Goal: Task Accomplishment & Management: Manage account settings

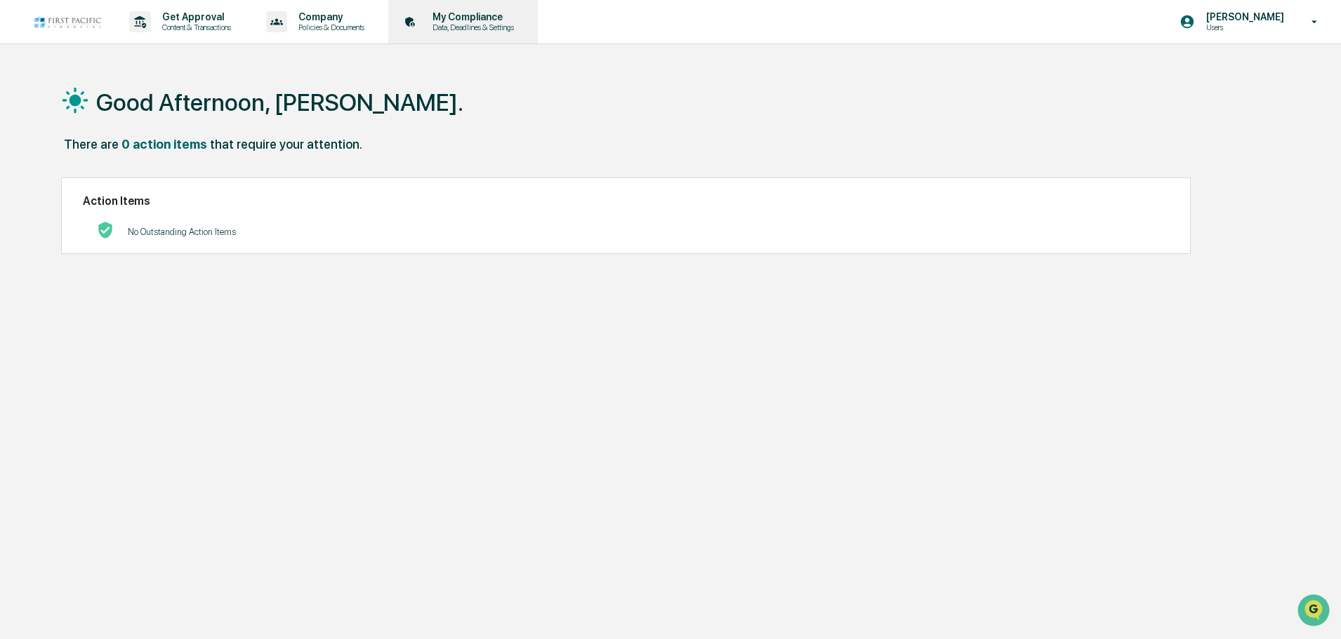
click at [481, 23] on p "Data, Deadlines & Settings" at bounding box center [471, 27] width 100 height 10
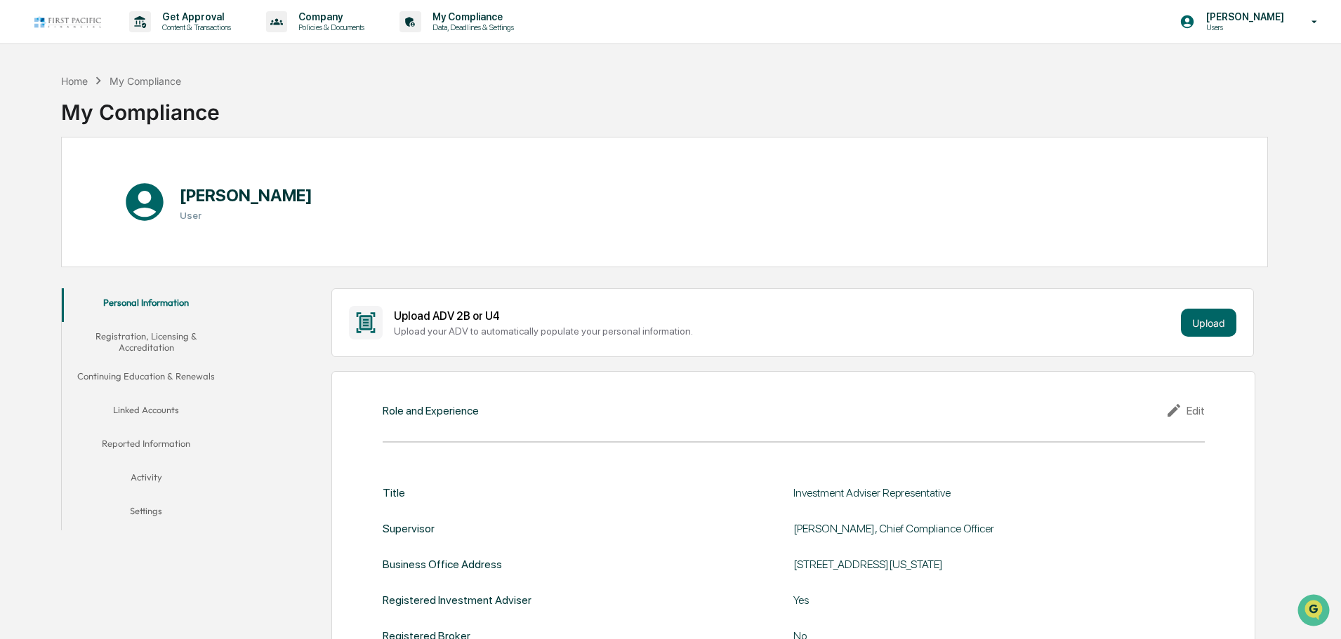
click at [169, 338] on button "Registration, Licensing & Accreditation" at bounding box center [146, 342] width 168 height 40
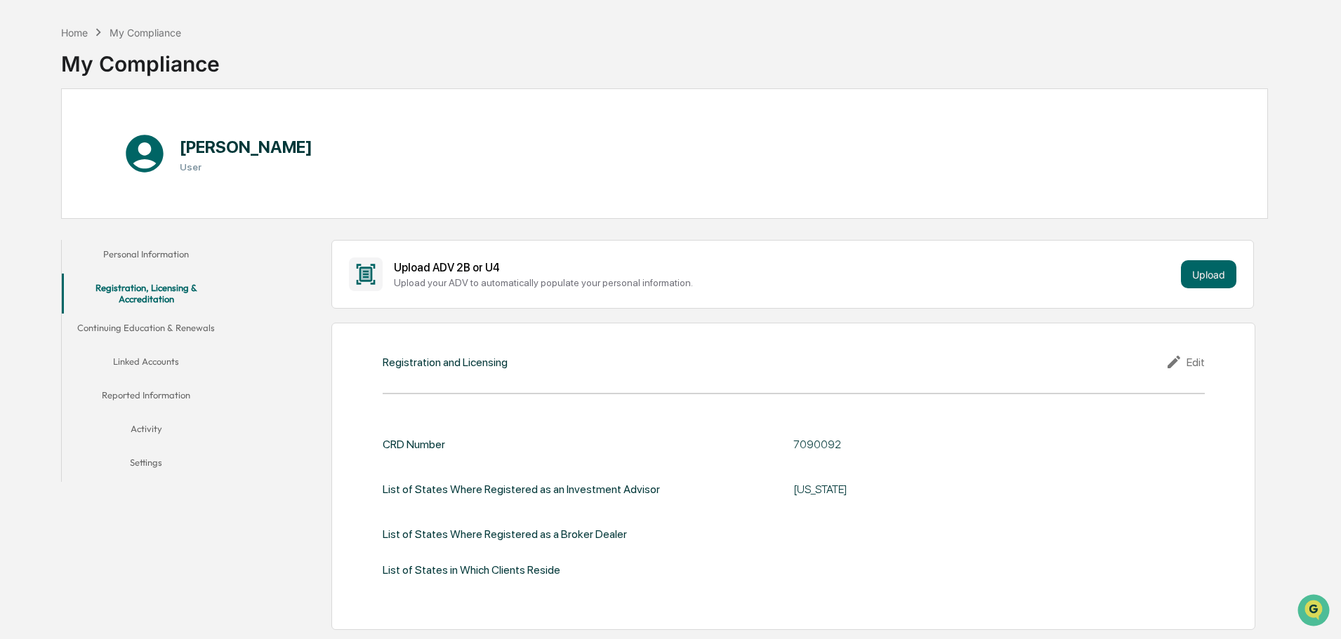
scroll to position [70, 0]
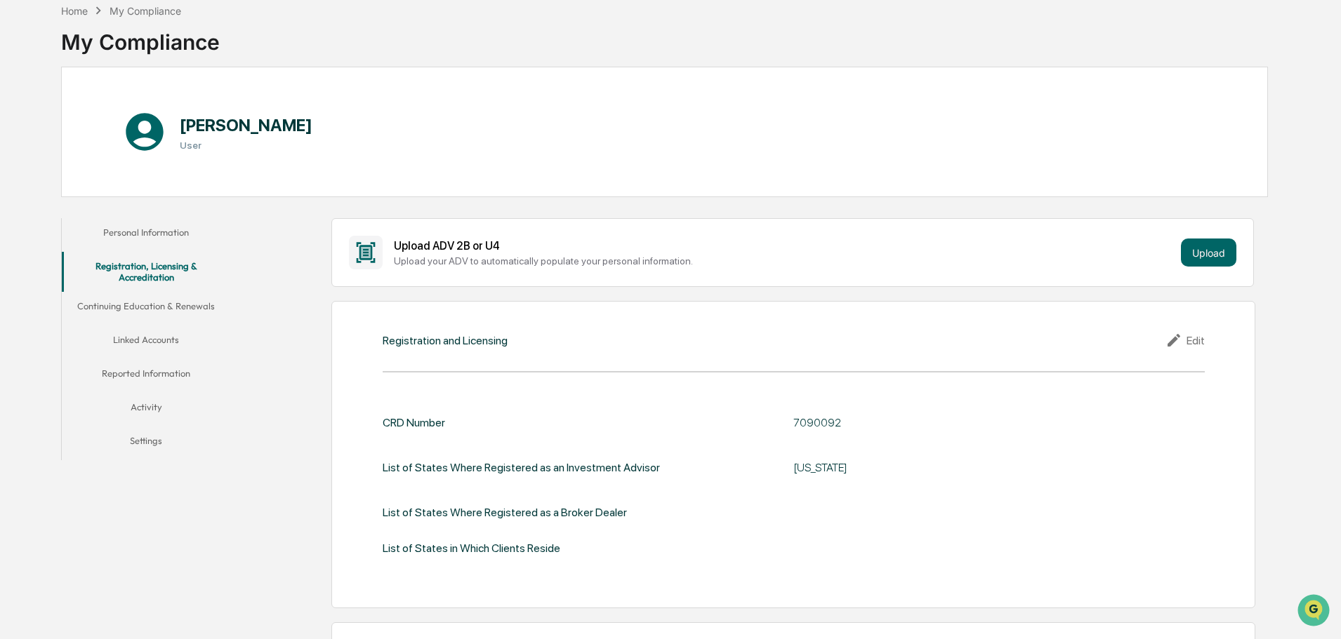
click at [812, 419] on div "7090092" at bounding box center [968, 422] width 351 height 13
copy div "7090092"
